Goal: Transaction & Acquisition: Subscribe to service/newsletter

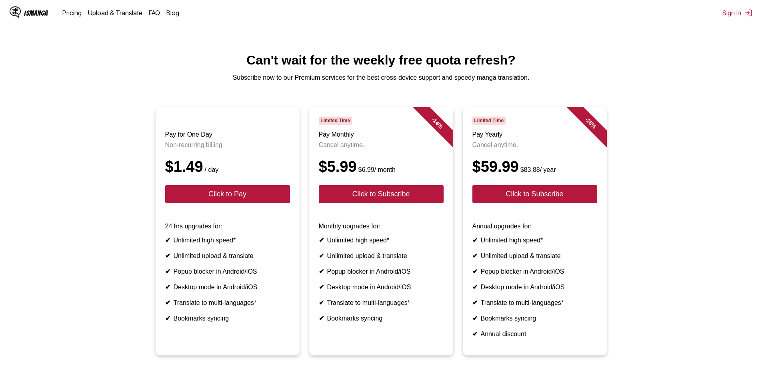
drag, startPoint x: 381, startPoint y: 92, endPoint x: 567, endPoint y: 59, distance: 188.6
click at [567, 59] on h1 "Can't wait for the weekly free quota refresh?" at bounding box center [381, 60] width 750 height 15
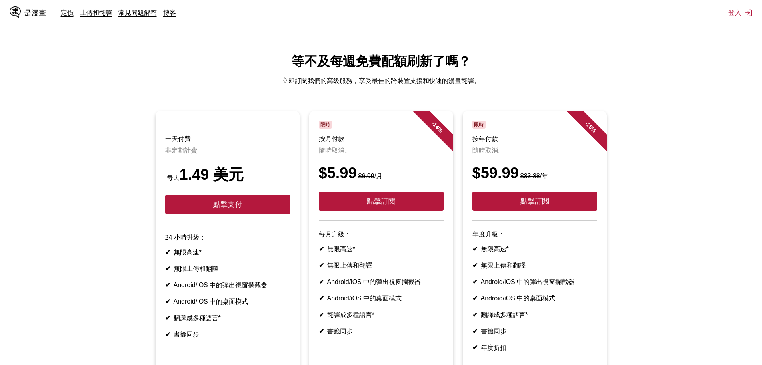
click at [676, 118] on ul "一天付費 非定期計費 每天 1.49 美元 點擊支付 24 小時升級： ✔ 無限高速* ✔ 無限上傳和翻譯 ✔ Android/iOS 中的彈出視窗攔截器 ✔…" at bounding box center [381, 245] width 750 height 268
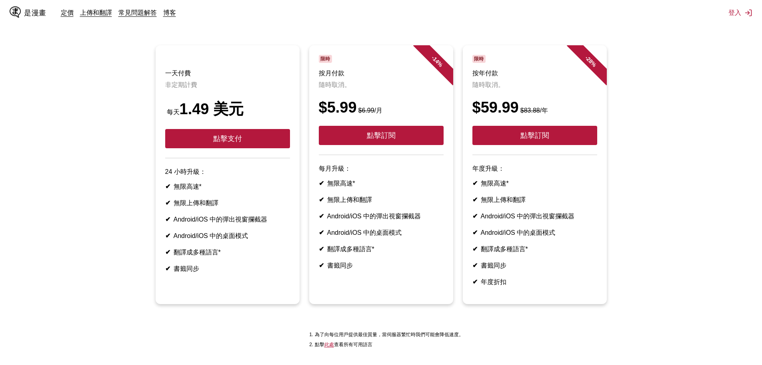
scroll to position [80, 0]
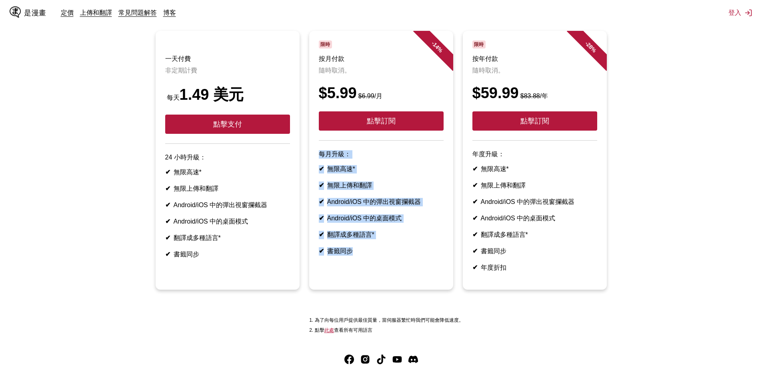
drag, startPoint x: 360, startPoint y: 273, endPoint x: 320, endPoint y: 161, distance: 119.1
click at [320, 161] on article "- 14 % 限時 按月付款 隨時取消。 $5.99 $6.99 /月 點擊訂閱 每月升級： ✔ 無限高速* ✔ 無限上傳和翻譯 ✔ Android/iOS …" at bounding box center [381, 160] width 144 height 259
click at [406, 289] on article "- 14 % 限時 按月付款 隨時取消。 $5.99 $6.99 /月 點擊訂閱 每月升級： ✔ 無限高速* ✔ 無限上傳和翻譯 ✔ Android/iOS …" at bounding box center [381, 160] width 144 height 259
click at [387, 283] on article "- 14 % 限時 按月付款 隨時取消。 $5.99 $6.99 /月 點擊訂閱 每月升級： ✔ 無限高速* ✔ 無限上傳和翻譯 ✔ Android/iOS …" at bounding box center [381, 160] width 144 height 259
drag, startPoint x: 389, startPoint y: 270, endPoint x: 333, endPoint y: 160, distance: 122.8
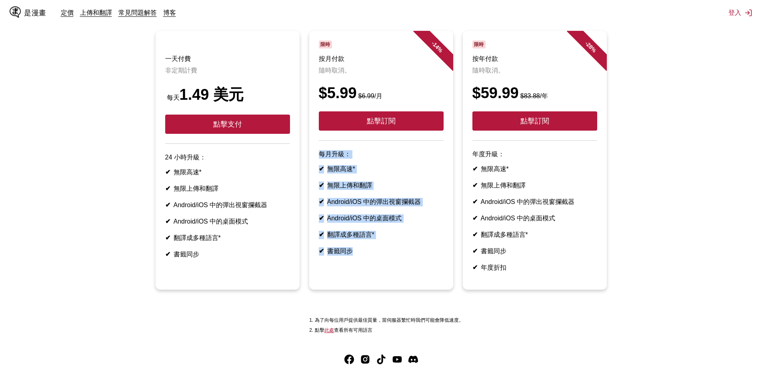
click at [322, 146] on article "- 14 % 限時 按月付款 隨時取消。 $5.99 $6.99 /月 點擊訂閱 每月升級： ✔ 無限高速* ✔ 無限上傳和翻譯 ✔ Android/iOS …" at bounding box center [381, 160] width 144 height 259
click at [416, 284] on article "- 14 % 限時 按月付款 隨時取消。 $5.99 $6.99 /月 點擊訂閱 每月升級： ✔ 無限高速* ✔ 無限上傳和翻譯 ✔ Android/iOS …" at bounding box center [381, 160] width 144 height 259
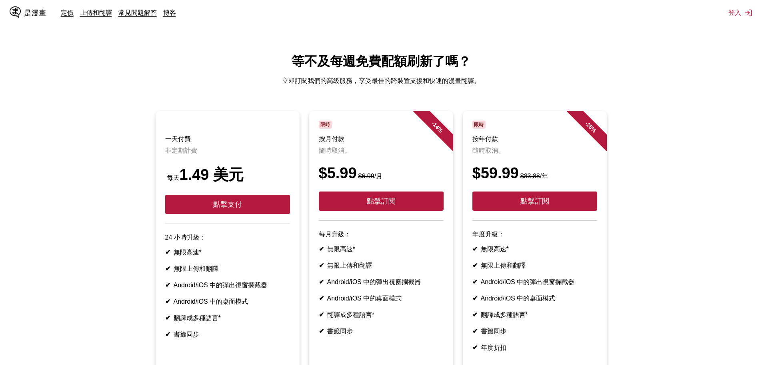
scroll to position [146, 0]
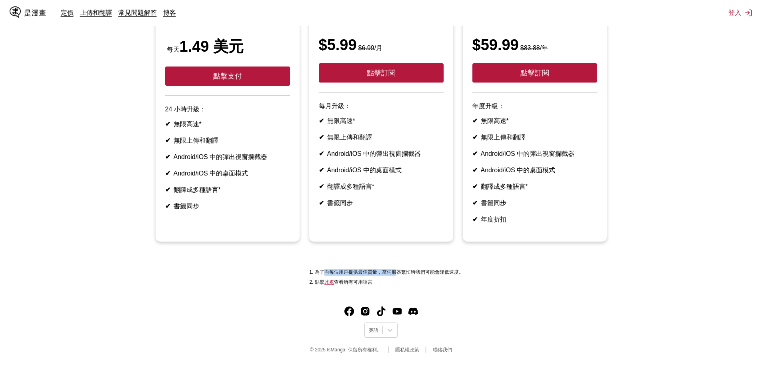
drag, startPoint x: 324, startPoint y: 271, endPoint x: 403, endPoint y: 273, distance: 78.8
click at [399, 273] on font "為了向每位用戶提供最佳質量，當伺服器繁忙時我們可能會降低速度。" at bounding box center [389, 272] width 149 height 6
click at [406, 272] on font "為了向每位用戶提供最佳質量，當伺服器繁忙時我們可能會降低速度。" at bounding box center [389, 272] width 149 height 6
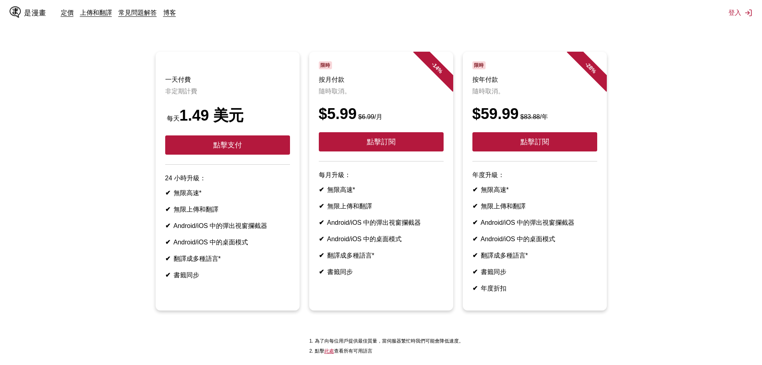
scroll to position [0, 0]
